Goal: Information Seeking & Learning: Learn about a topic

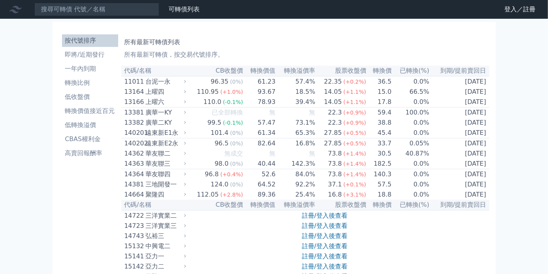
scroll to position [166, 0]
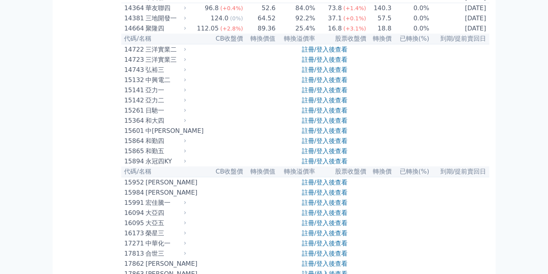
click at [151, 125] on div "和大四" at bounding box center [165, 120] width 39 height 9
click at [135, 125] on div "15364" at bounding box center [135, 120] width 20 height 9
click at [314, 124] on link "註冊/登入後查看" at bounding box center [325, 120] width 46 height 7
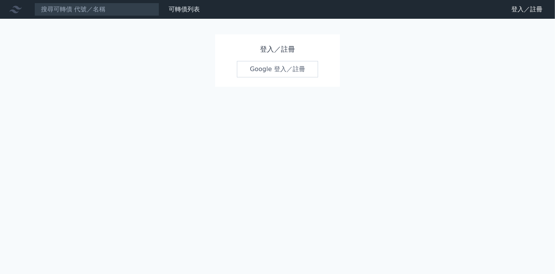
click at [295, 72] on link "Google 登入／註冊" at bounding box center [277, 69] width 81 height 16
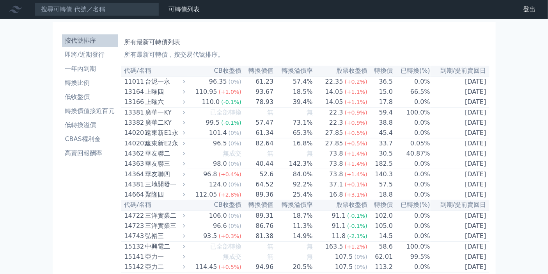
scroll to position [167, 0]
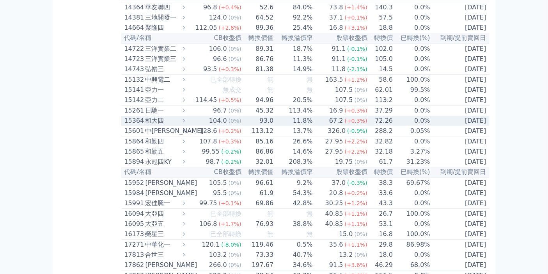
click at [155, 125] on div "和大四" at bounding box center [165, 120] width 38 height 9
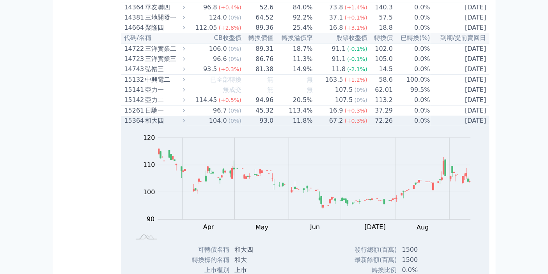
click at [155, 125] on div "和大四" at bounding box center [165, 120] width 38 height 9
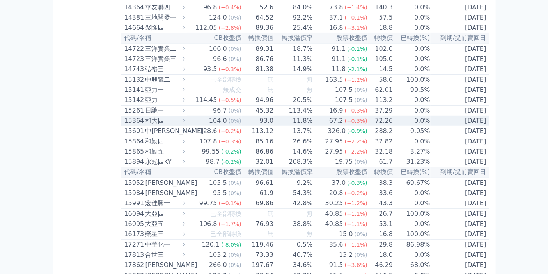
click at [155, 125] on div "和大四" at bounding box center [165, 120] width 38 height 9
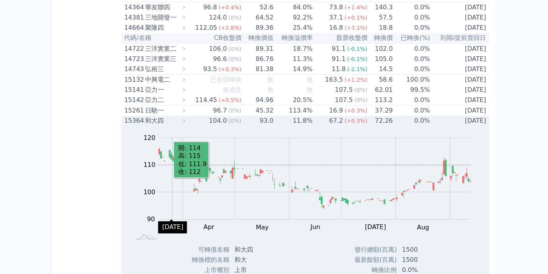
click at [172, 182] on rect "Chart" at bounding box center [314, 179] width 313 height 82
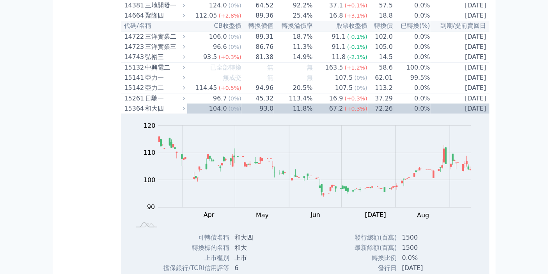
scroll to position [123, 0]
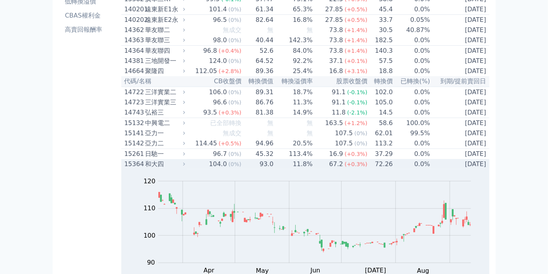
click at [458, 169] on td "[DATE]" at bounding box center [460, 164] width 59 height 10
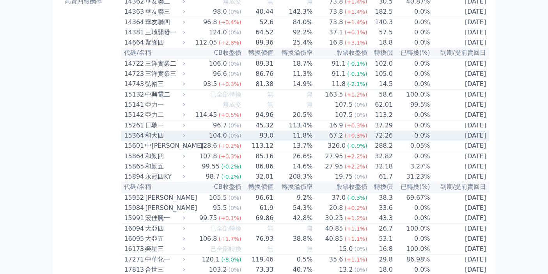
scroll to position [167, 0]
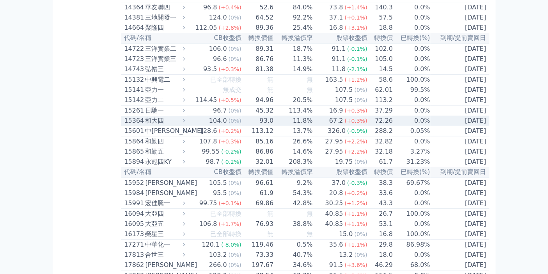
click at [128, 125] on div "15364" at bounding box center [134, 120] width 19 height 9
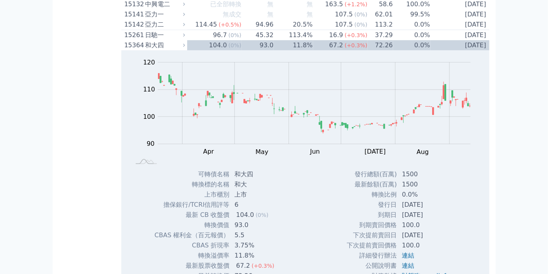
scroll to position [297, 0]
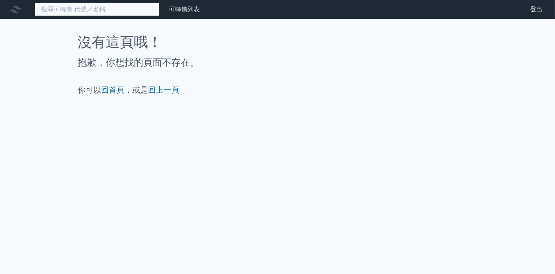
click at [112, 12] on input at bounding box center [96, 9] width 125 height 13
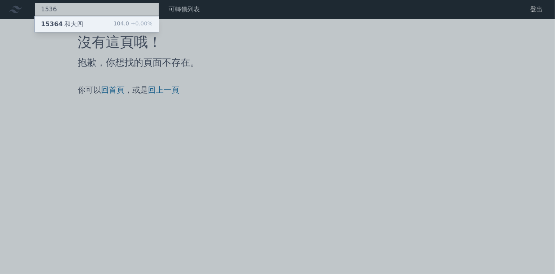
type input "1536"
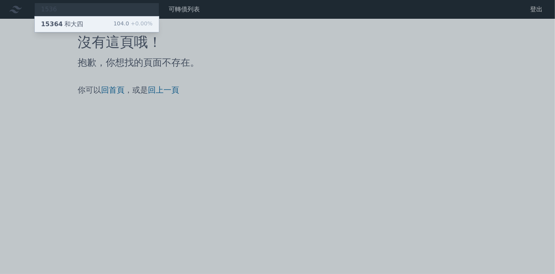
click at [107, 21] on div "15364 和大四 104.0 +0.00%" at bounding box center [97, 24] width 124 height 16
